Goal: Find specific page/section: Find specific page/section

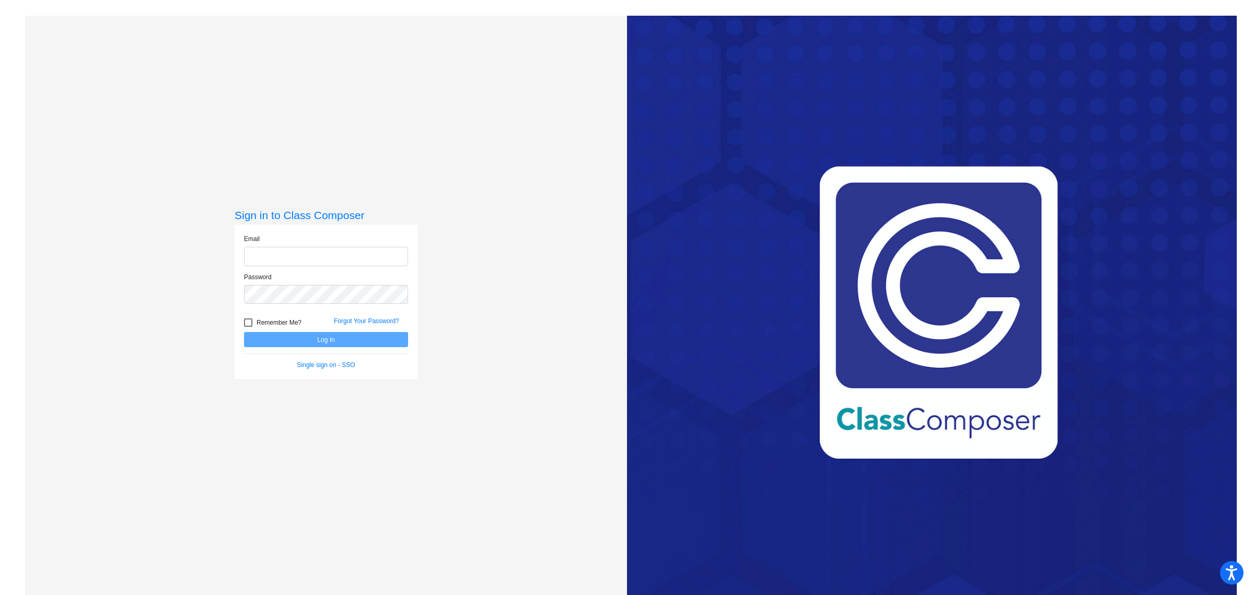
click at [317, 256] on input "email" at bounding box center [326, 256] width 164 height 19
click at [0, 594] on com-1password-button at bounding box center [0, 595] width 0 height 0
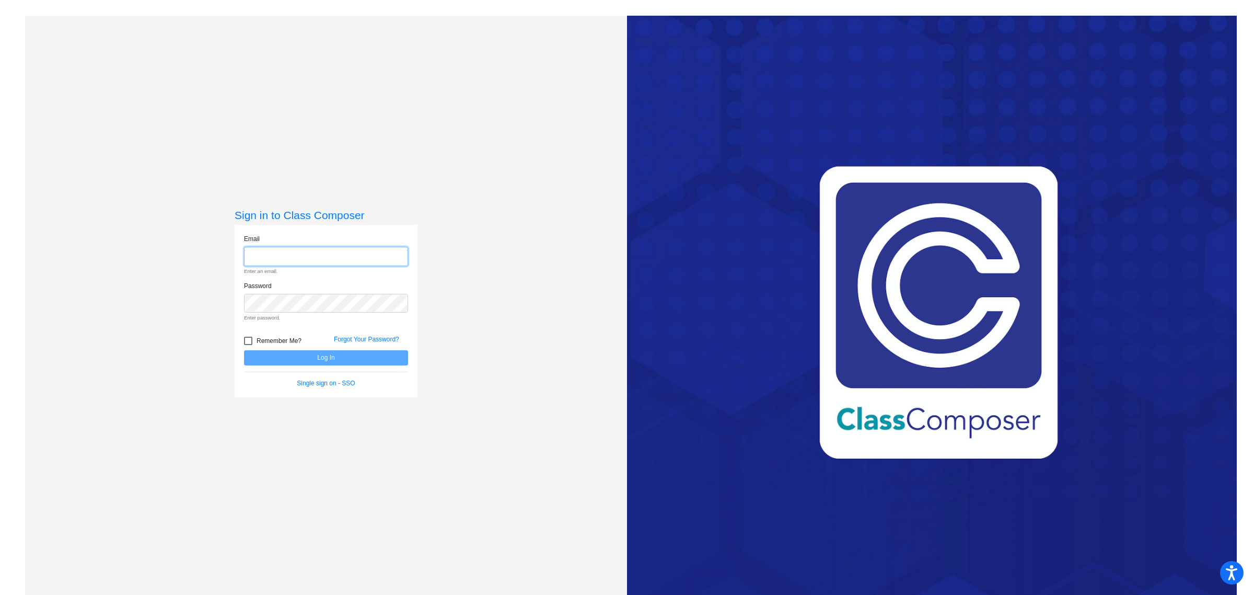
type input "[EMAIL_ADDRESS][DOMAIN_NAME]"
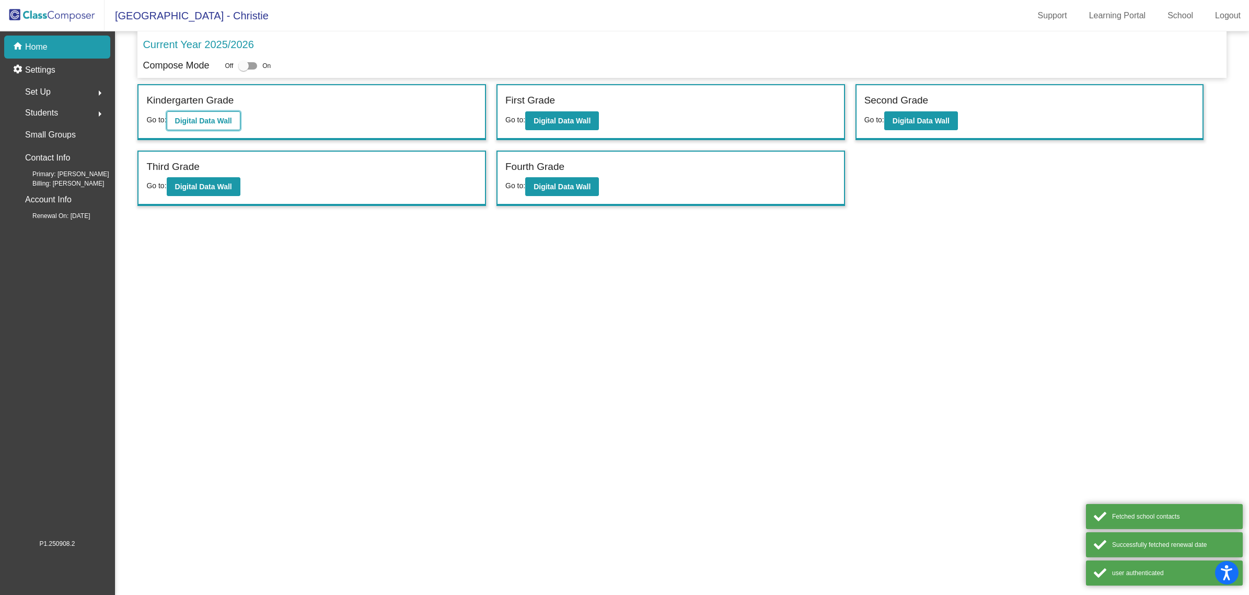
click at [224, 123] on b "Digital Data Wall" at bounding box center [203, 121] width 57 height 8
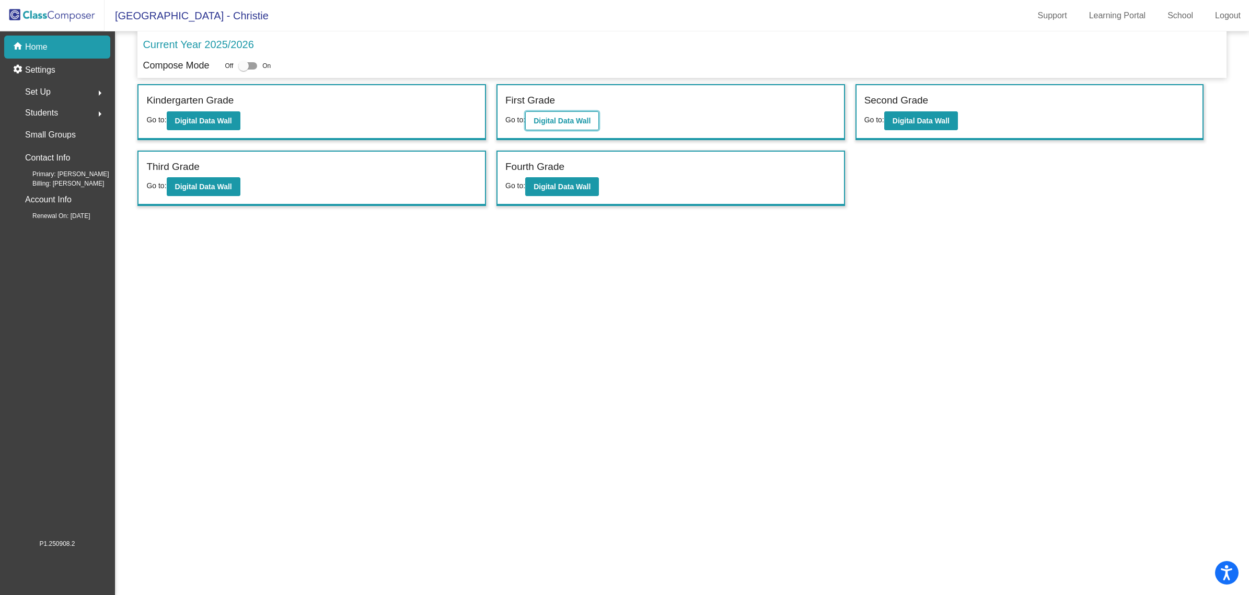
click at [544, 118] on b "Digital Data Wall" at bounding box center [561, 121] width 57 height 8
click at [941, 121] on b "Digital Data Wall" at bounding box center [920, 121] width 57 height 8
click at [216, 184] on b "Digital Data Wall" at bounding box center [203, 186] width 57 height 8
click at [586, 191] on button "Digital Data Wall" at bounding box center [562, 186] width 74 height 19
